Goal: Task Accomplishment & Management: Use online tool/utility

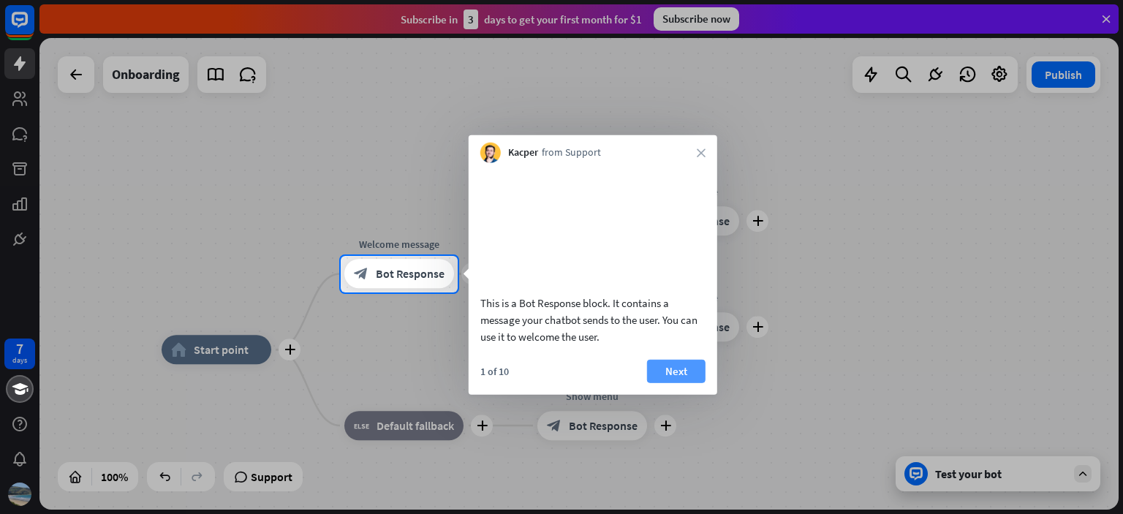
click at [671, 382] on button "Next" at bounding box center [676, 370] width 59 height 23
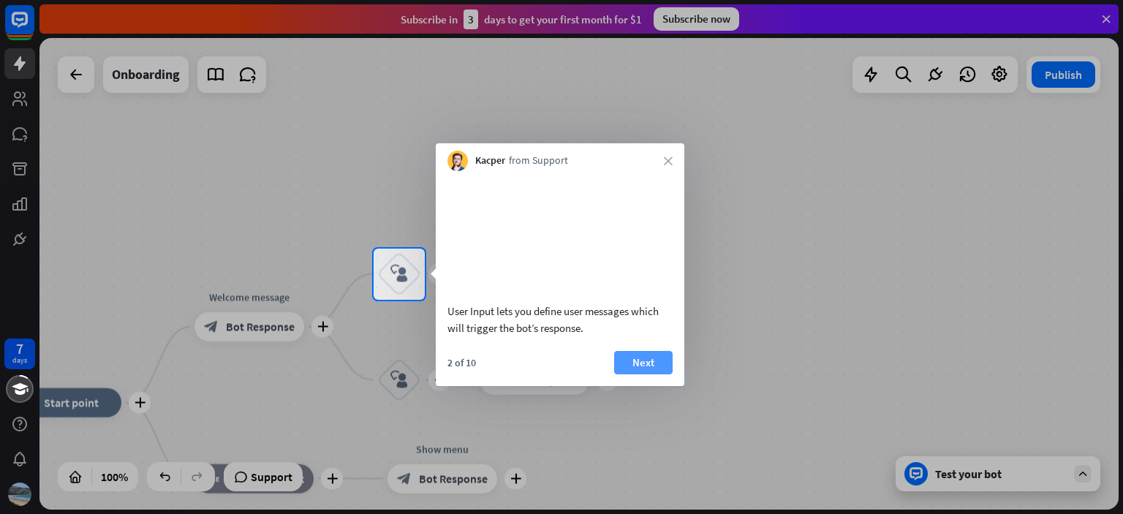
click at [655, 374] on button "Next" at bounding box center [643, 362] width 59 height 23
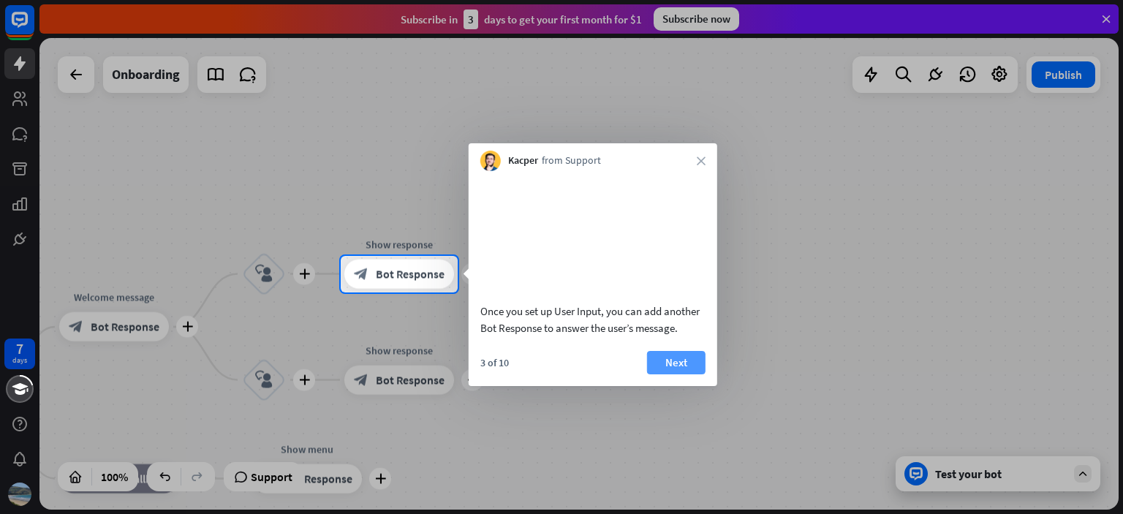
click at [671, 374] on button "Next" at bounding box center [676, 362] width 59 height 23
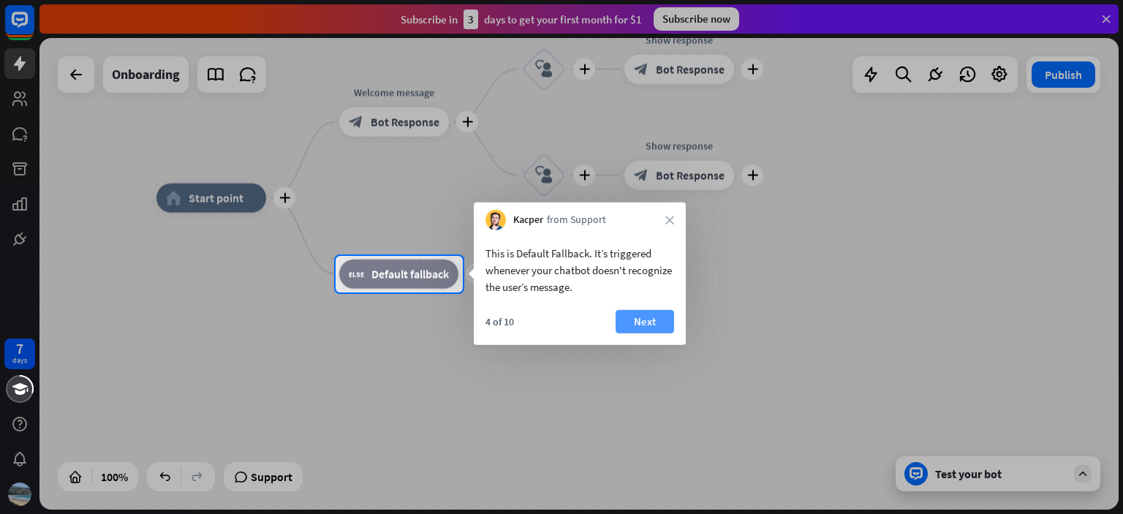
click at [651, 326] on button "Next" at bounding box center [645, 321] width 59 height 23
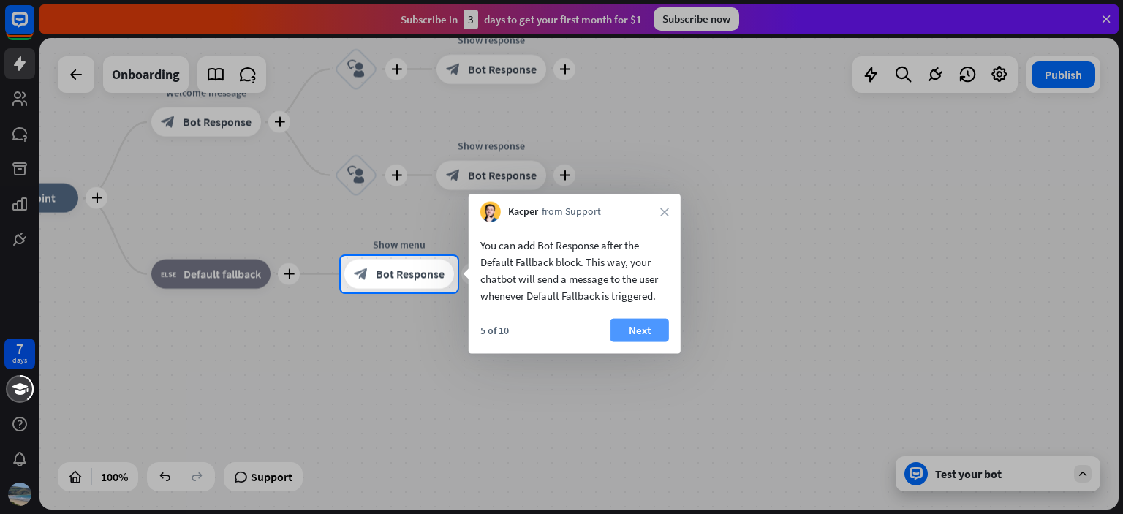
click at [645, 330] on button "Next" at bounding box center [640, 330] width 59 height 23
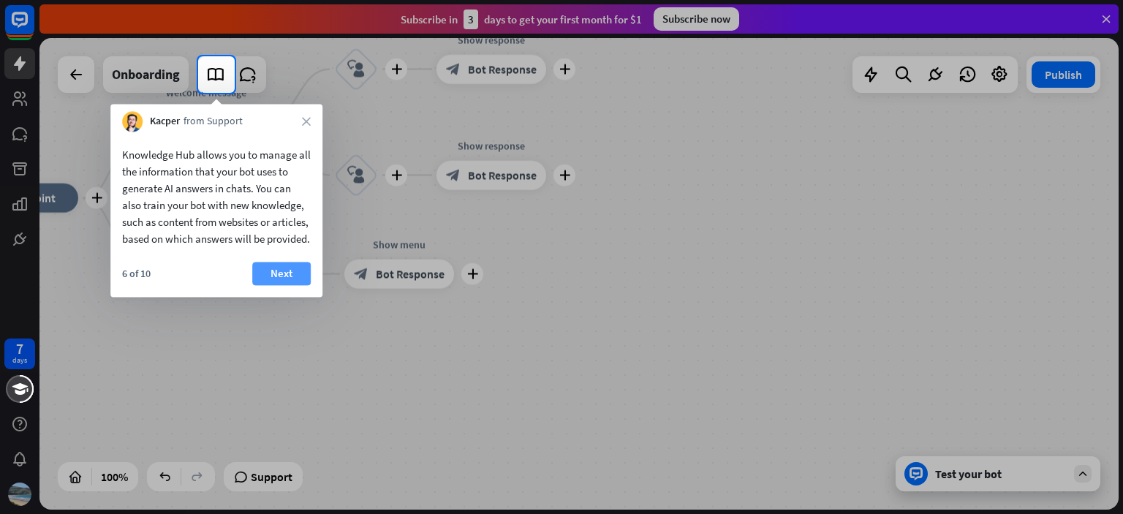
click at [274, 285] on button "Next" at bounding box center [281, 273] width 59 height 23
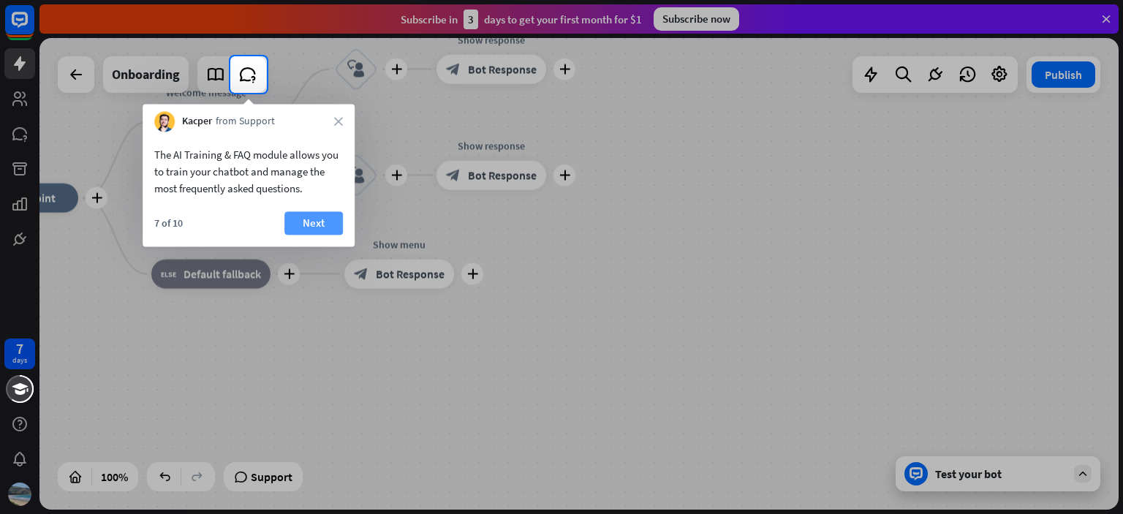
click at [316, 219] on button "Next" at bounding box center [313, 222] width 59 height 23
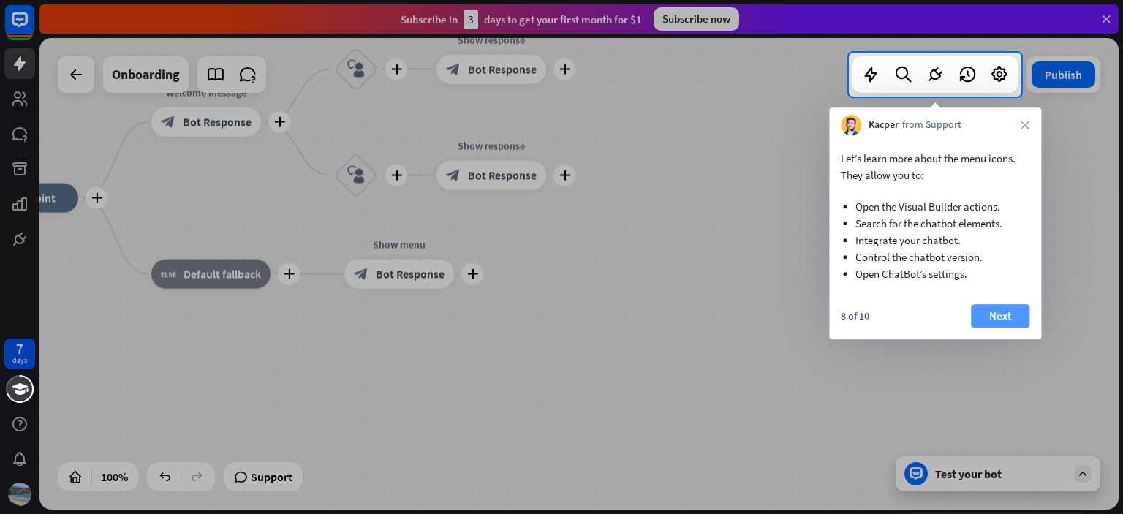
click at [1015, 315] on button "Next" at bounding box center [1000, 315] width 59 height 23
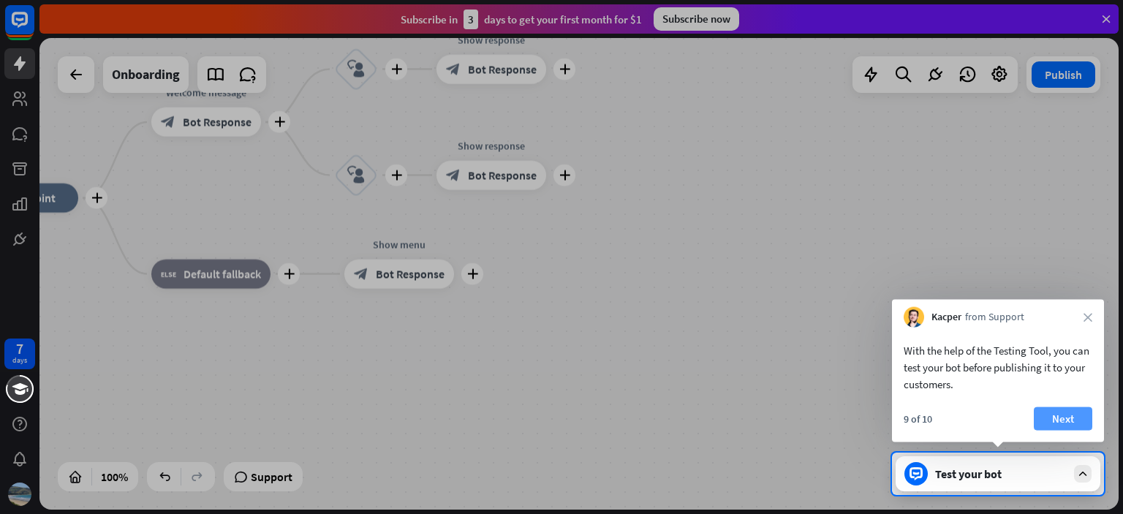
click at [1061, 418] on button "Next" at bounding box center [1063, 418] width 59 height 23
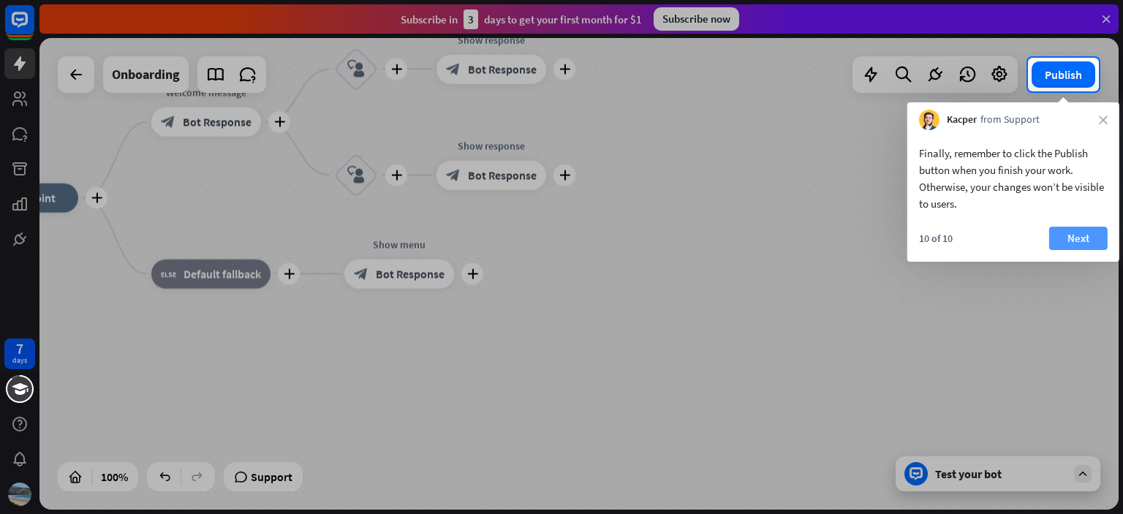
click at [1068, 238] on button "Next" at bounding box center [1078, 238] width 59 height 23
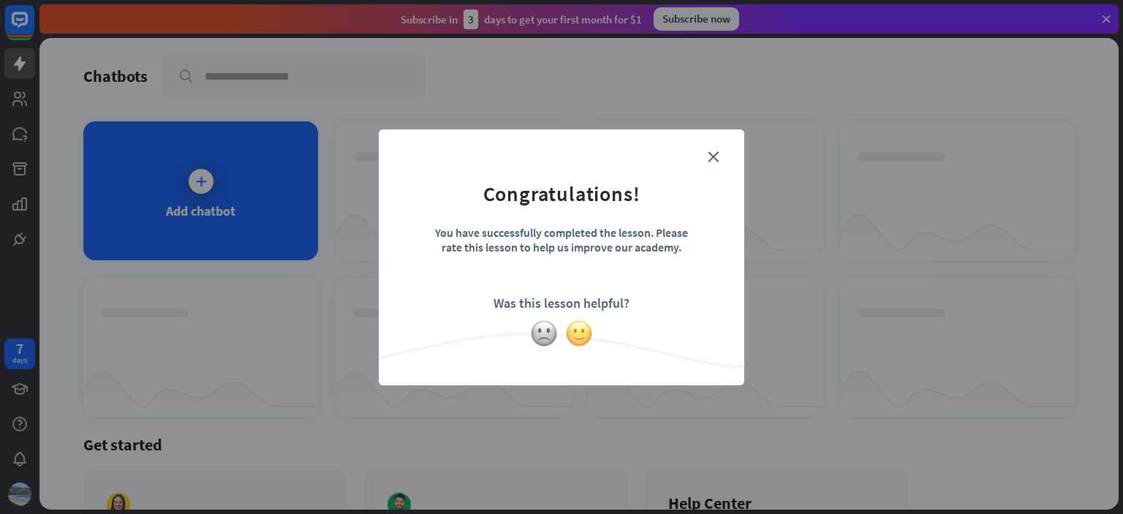
click at [580, 336] on img at bounding box center [579, 334] width 28 height 28
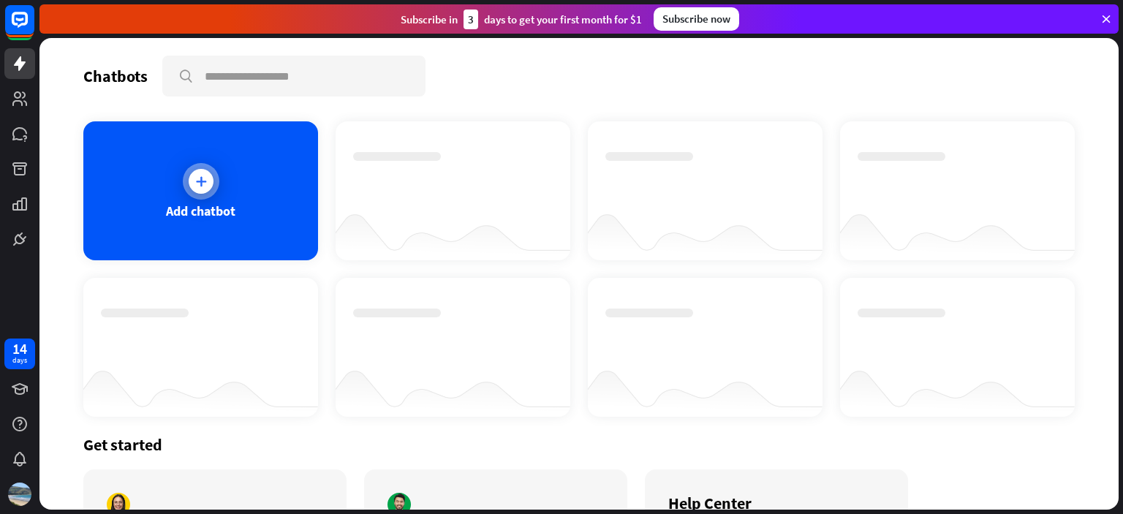
click at [196, 204] on div "Add chatbot" at bounding box center [200, 211] width 69 height 17
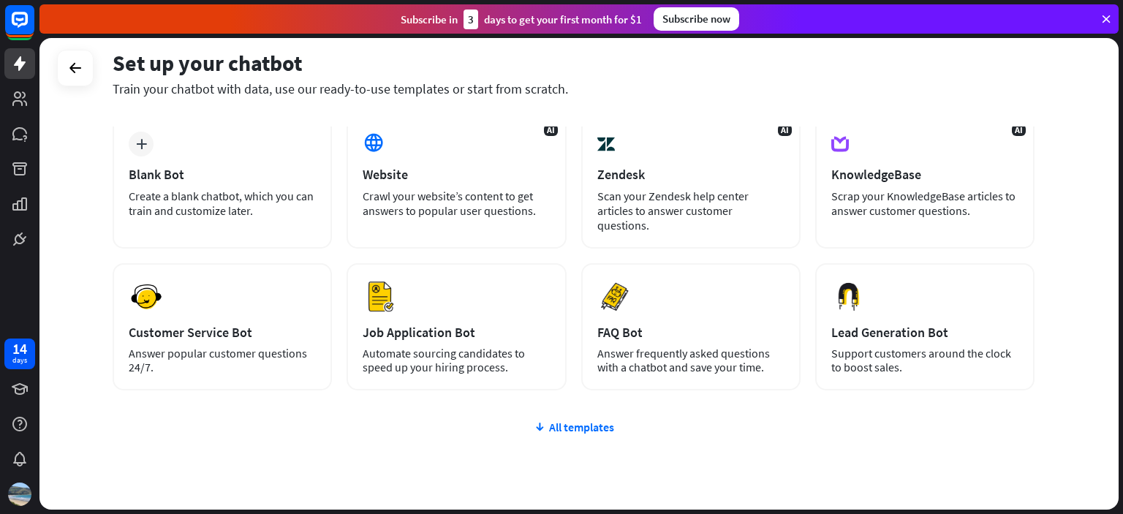
scroll to position [117, 0]
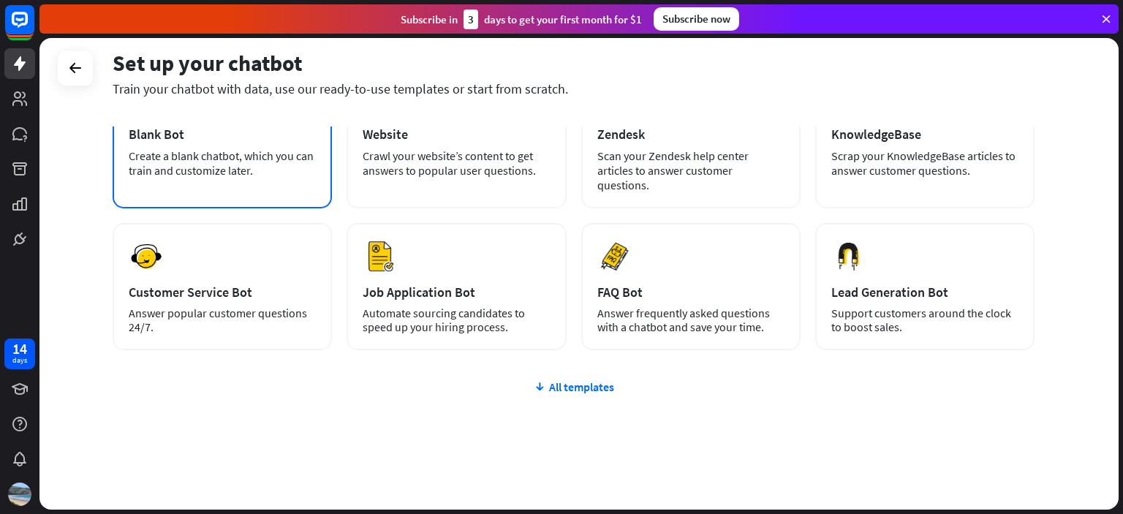
click at [227, 169] on div "Create a blank chatbot, which you can train and customize later." at bounding box center [222, 162] width 187 height 29
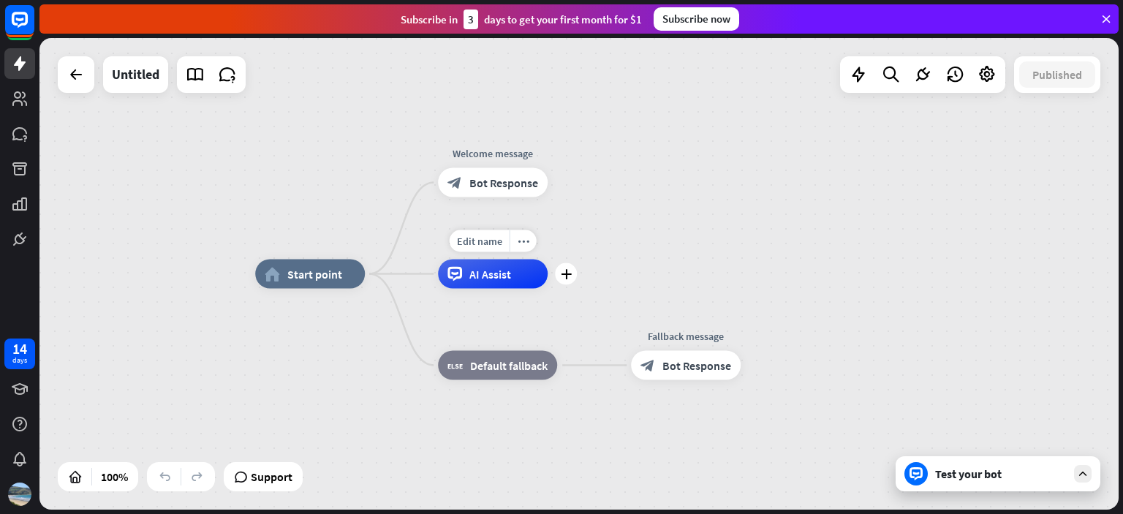
click at [570, 279] on icon "plus" at bounding box center [566, 274] width 11 height 10
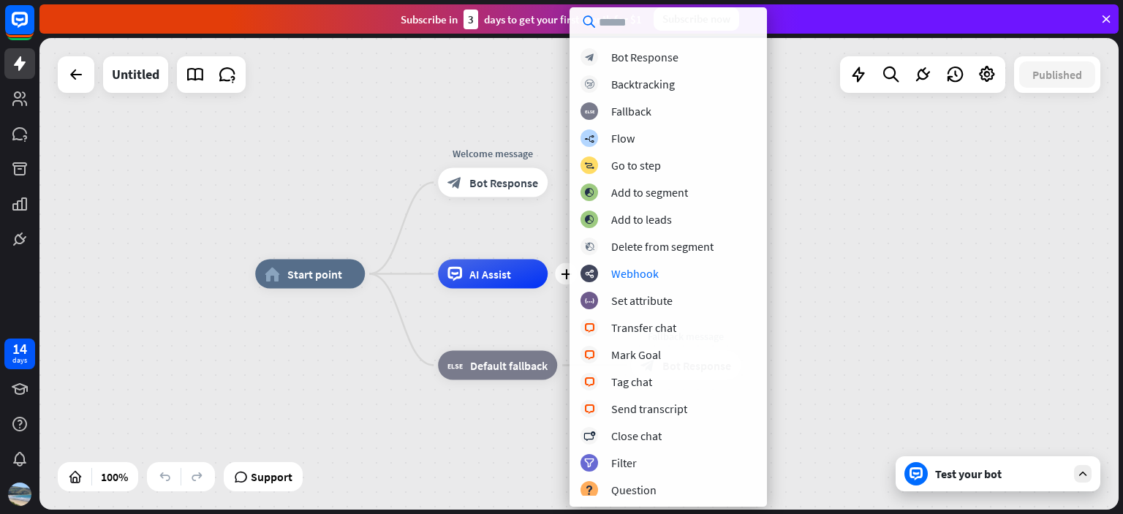
click at [979, 469] on div "Test your bot" at bounding box center [1001, 474] width 132 height 15
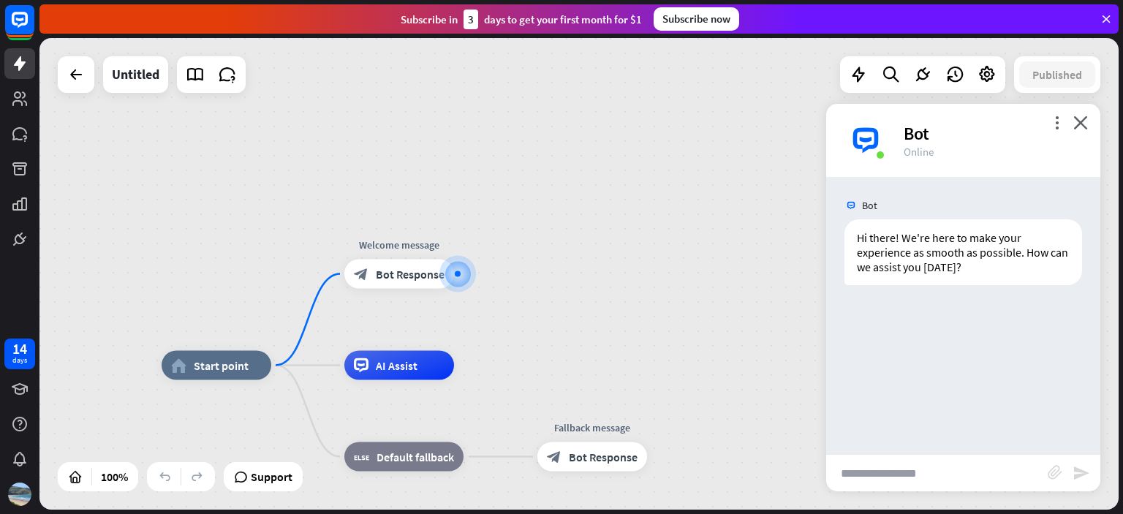
click at [883, 304] on div "Bot Hi there! We're here to make your experience as smooth as possible. How can…" at bounding box center [963, 315] width 274 height 277
click at [872, 271] on div "Hi there! We're here to make your experience as smooth as possible. How can we …" at bounding box center [964, 252] width 238 height 66
click at [894, 242] on div "Hi there! We're here to make your experience as smooth as possible. How can we …" at bounding box center [964, 252] width 238 height 66
click at [888, 358] on div "Bot Hi there! We're here to make your experience as smooth as possible. How can…" at bounding box center [963, 315] width 274 height 277
click at [875, 480] on input "text" at bounding box center [937, 473] width 222 height 37
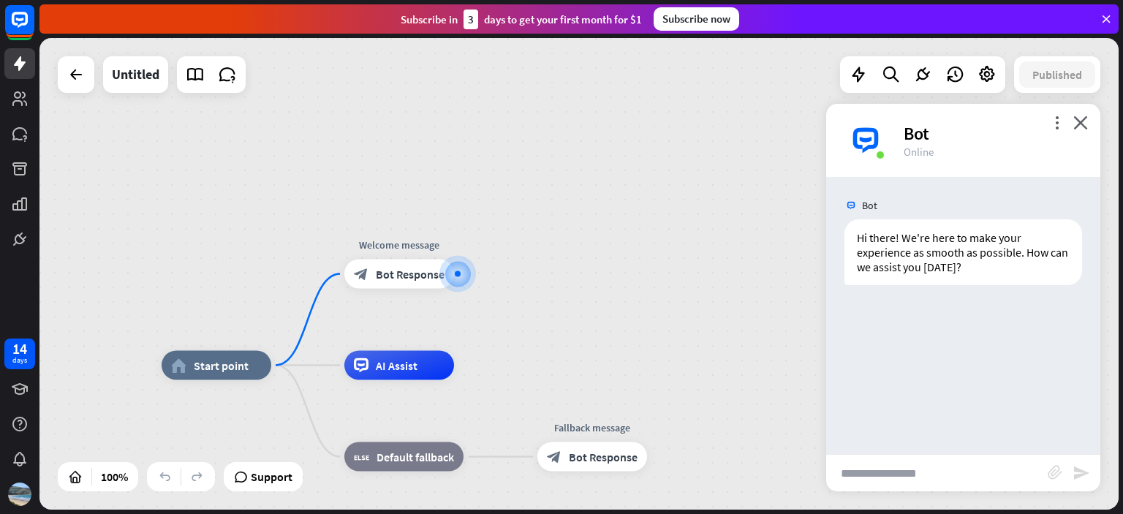
paste input "**********"
type input "**********"
click at [1085, 470] on icon "send" at bounding box center [1082, 473] width 18 height 18
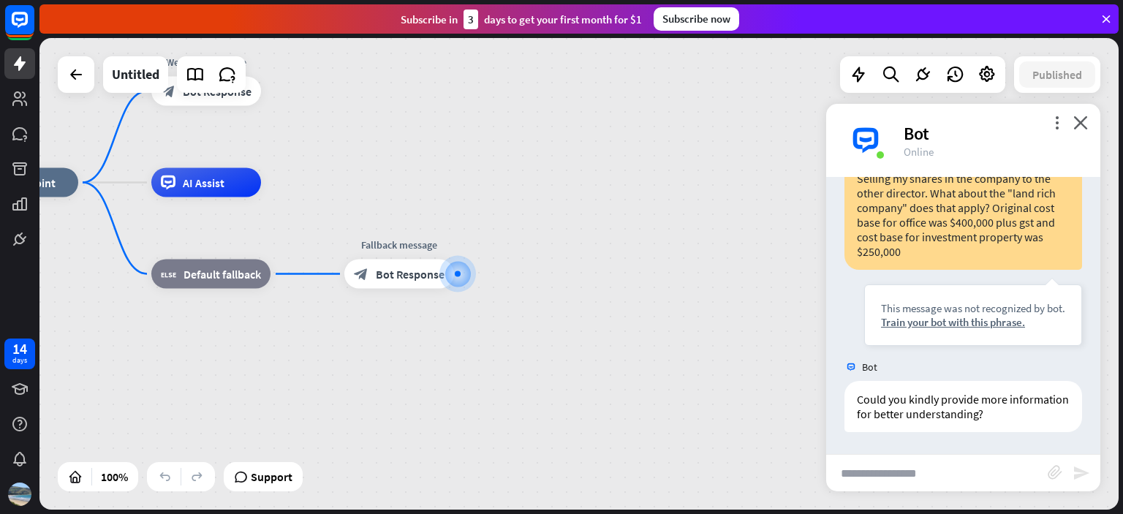
scroll to position [350, 0]
